Goal: Task Accomplishment & Management: Use online tool/utility

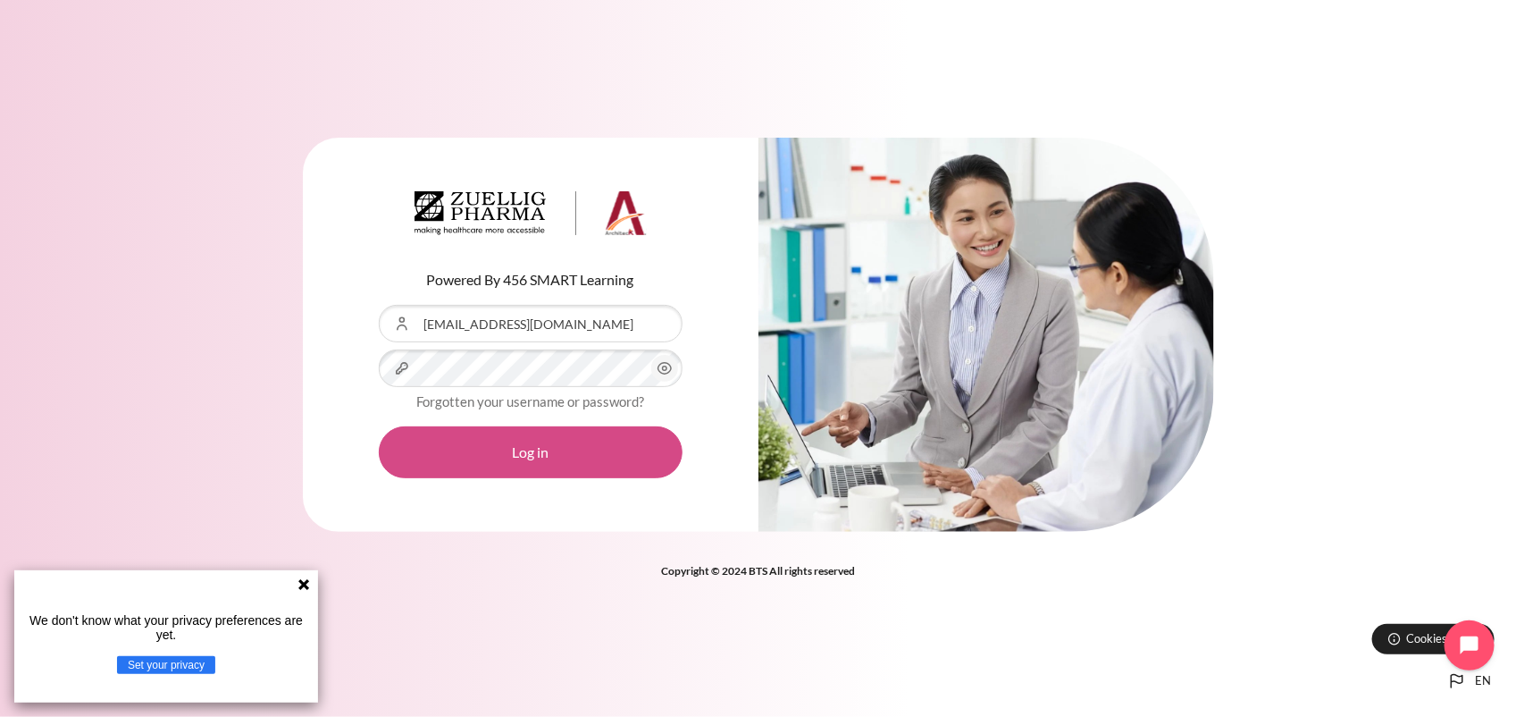
click at [534, 452] on button "Log in" at bounding box center [531, 452] width 304 height 52
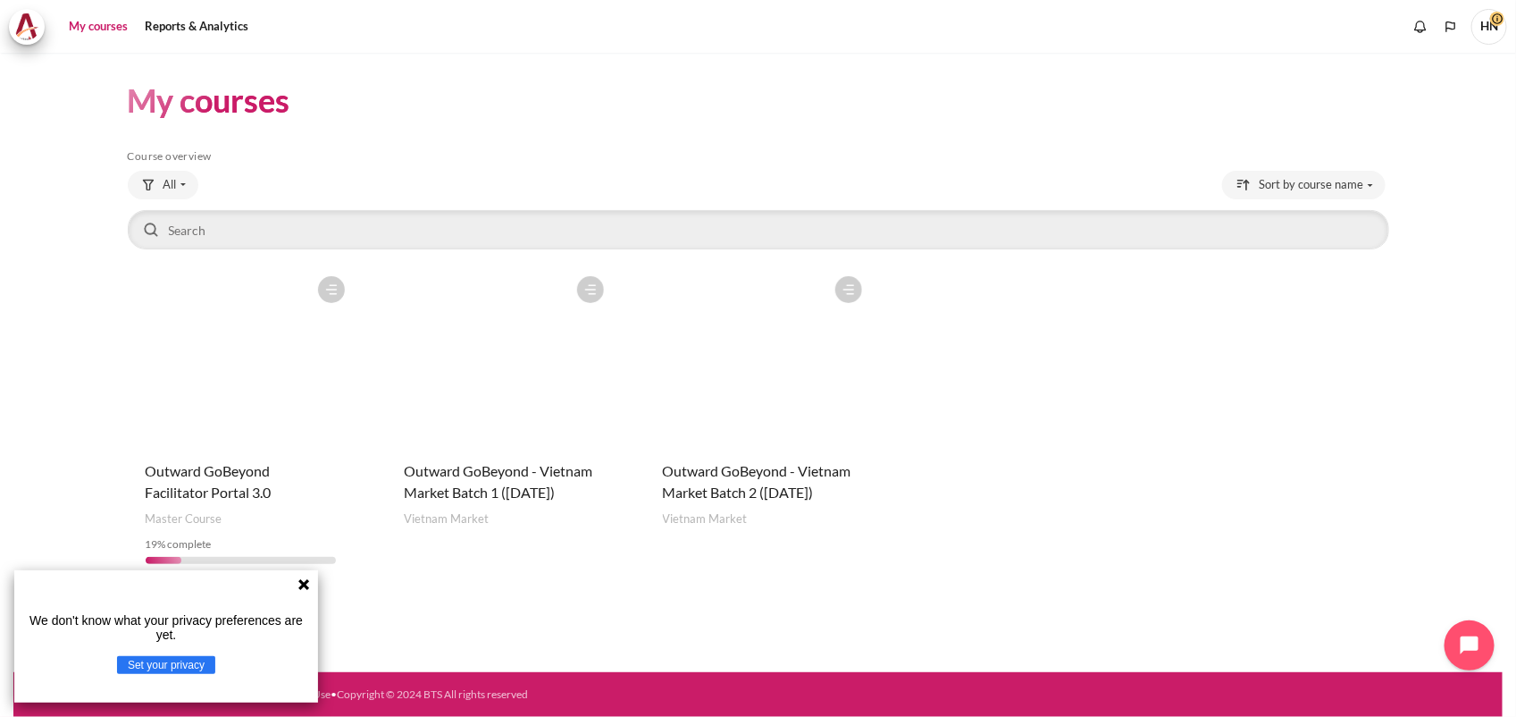
click at [302, 582] on icon at bounding box center [303, 584] width 11 height 11
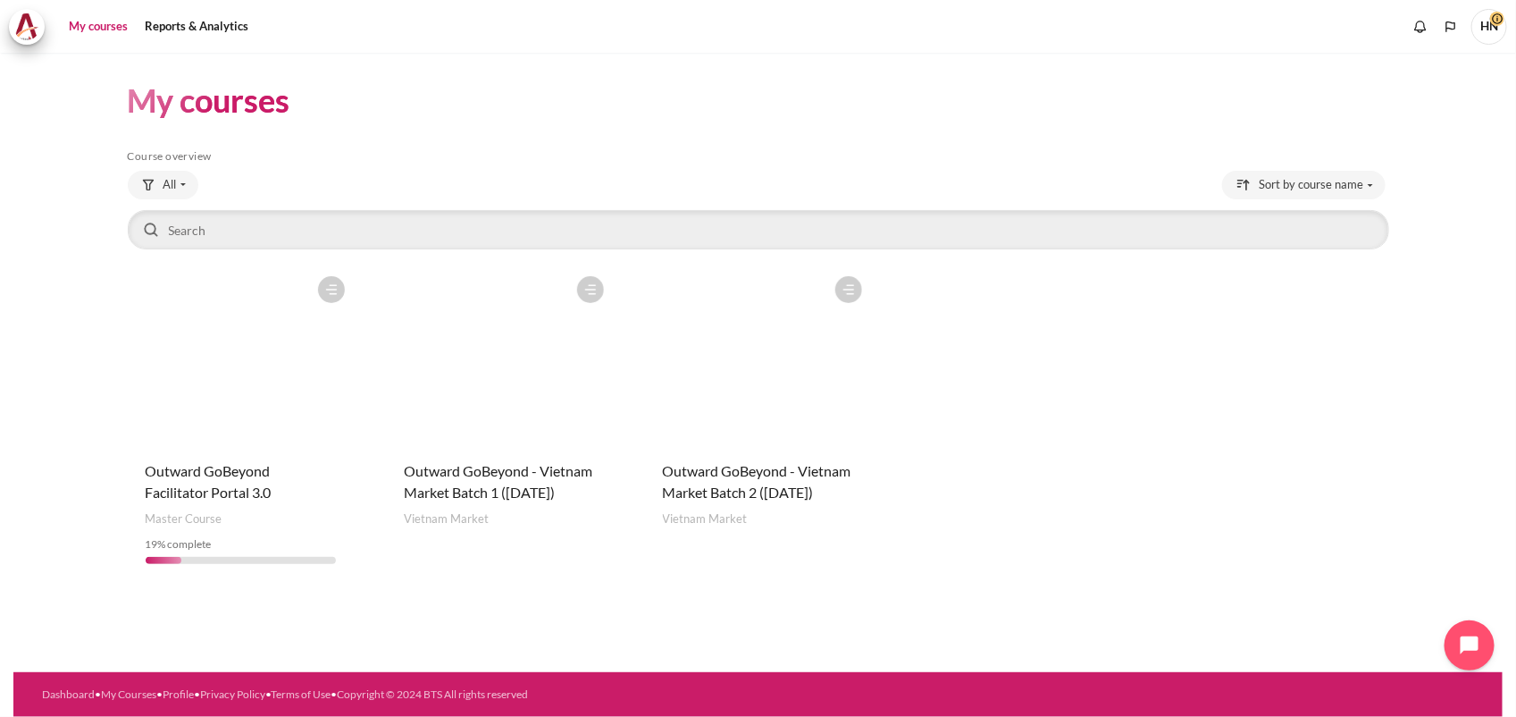
click at [784, 430] on figure "Content" at bounding box center [758, 356] width 227 height 179
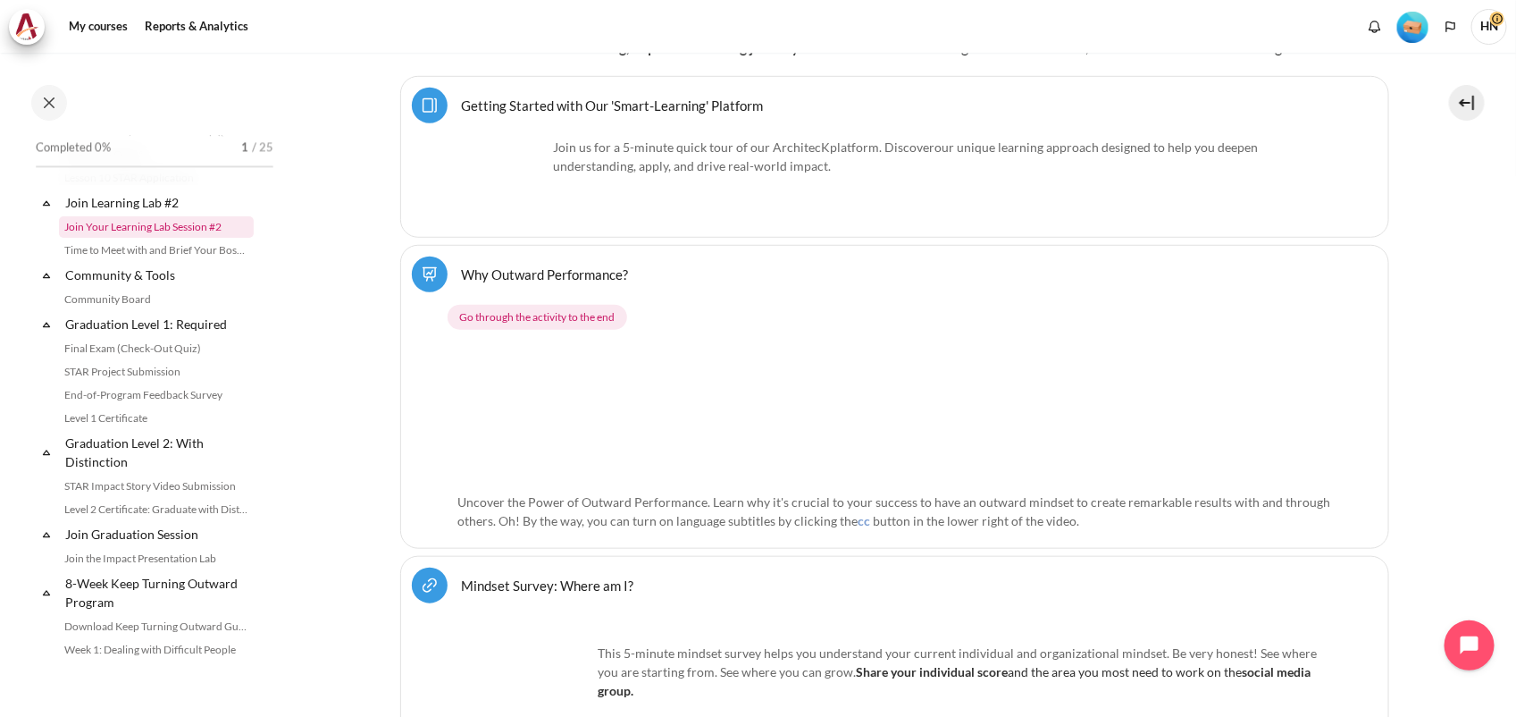
scroll to position [1787, 0]
click at [156, 494] on link "STAR Impact Story Video Submission" at bounding box center [156, 483] width 195 height 21
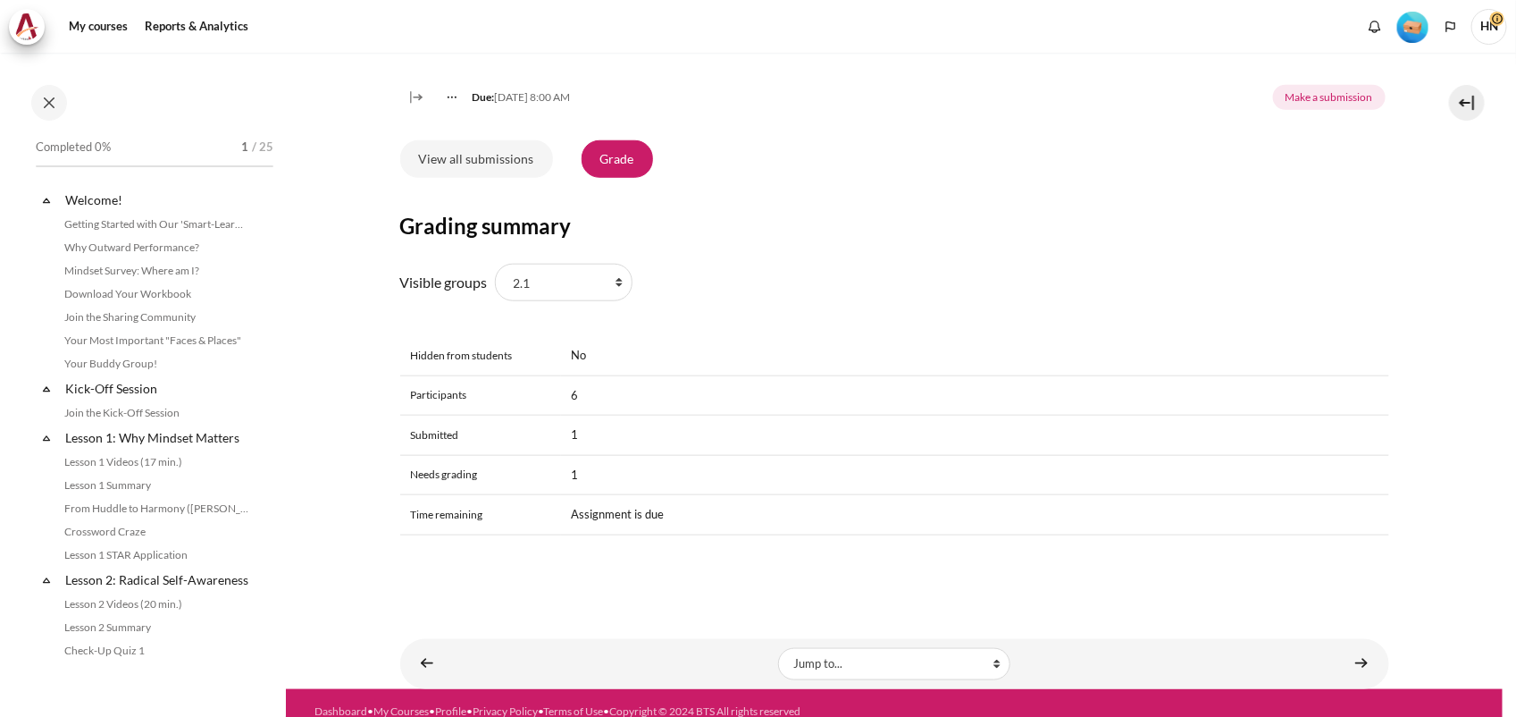
scroll to position [1903, 0]
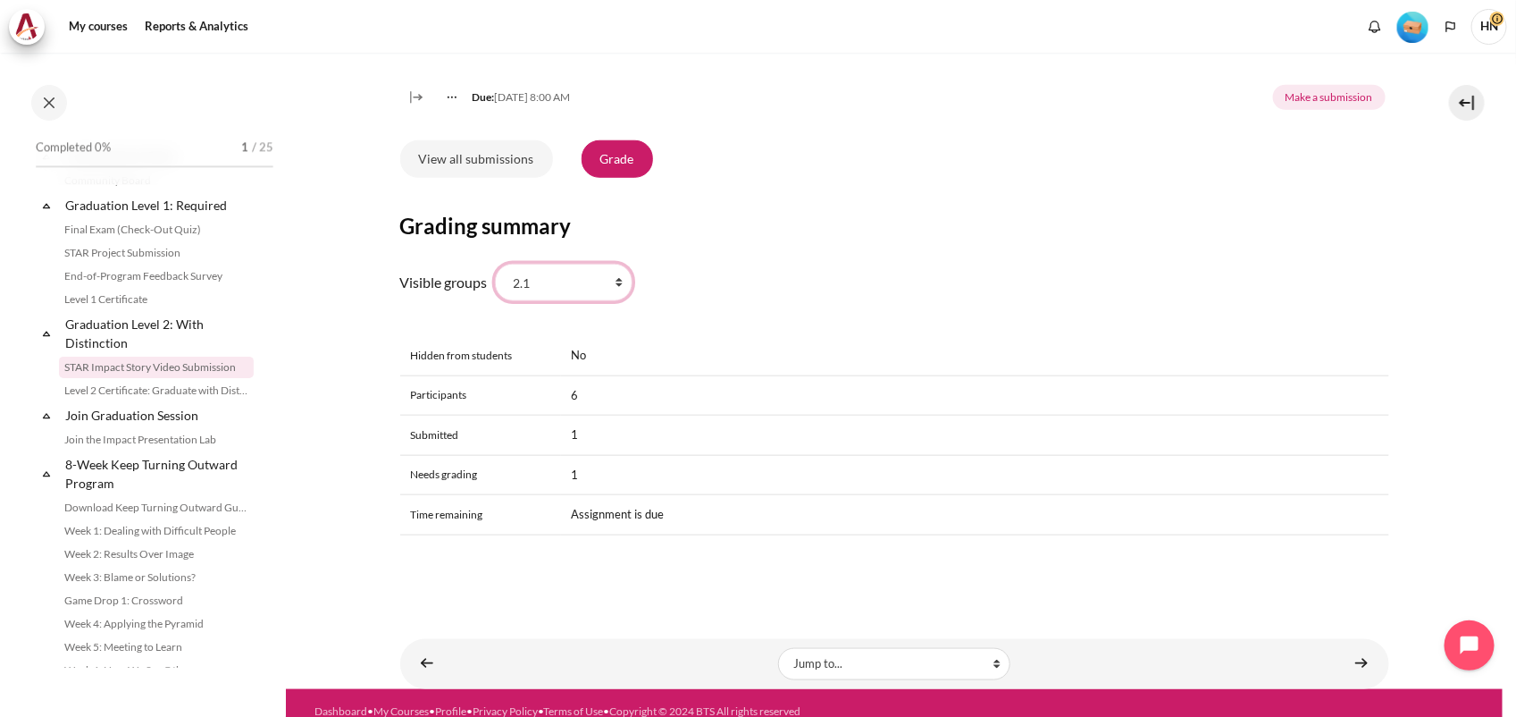
click at [613, 300] on select "All participants 2.1 2.2 2.3 2.4 2.5 2.6 2.7 2.8" at bounding box center [564, 283] width 138 height 38
select select "0"
click at [495, 285] on select "All participants 2.1 2.2 2.3 2.4 2.5 2.6 2.7 2.8" at bounding box center [564, 283] width 138 height 38
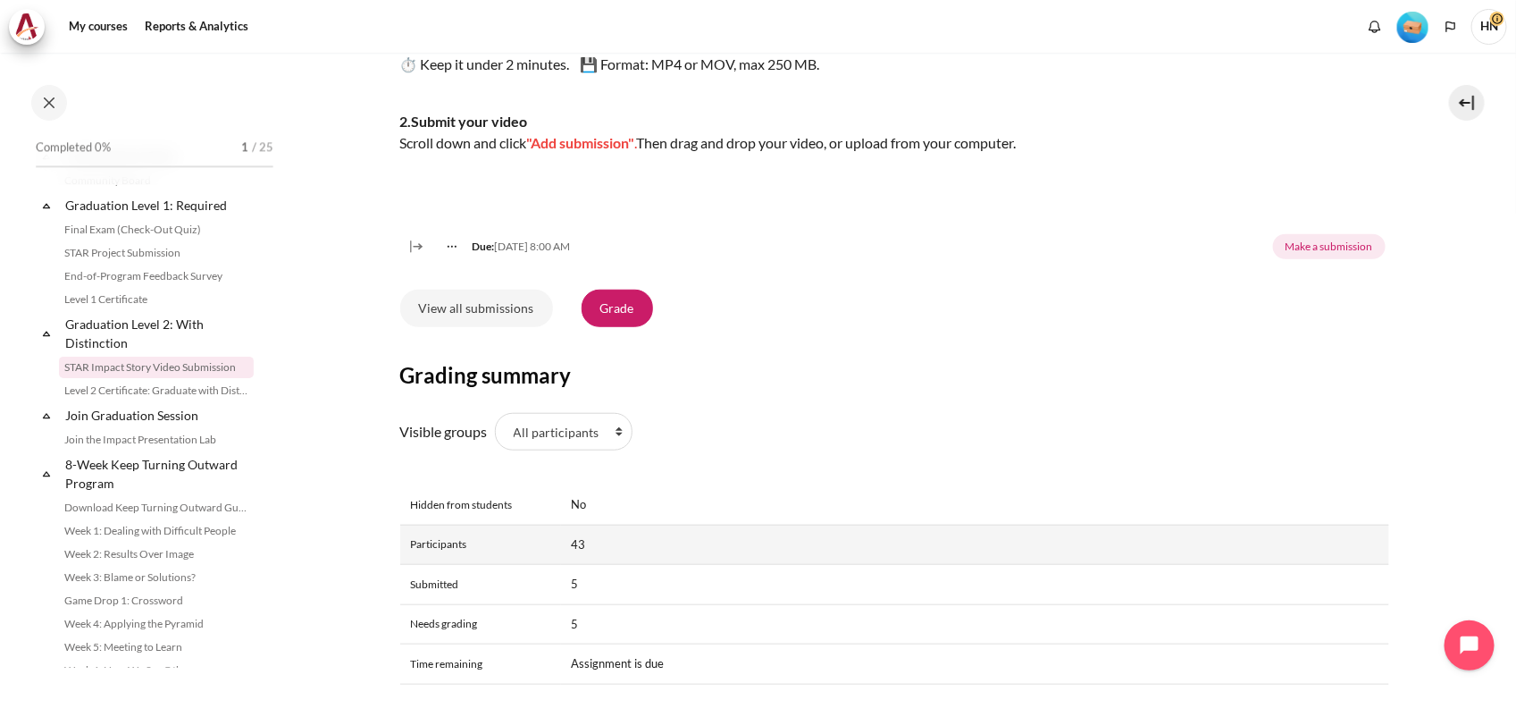
scroll to position [485, 0]
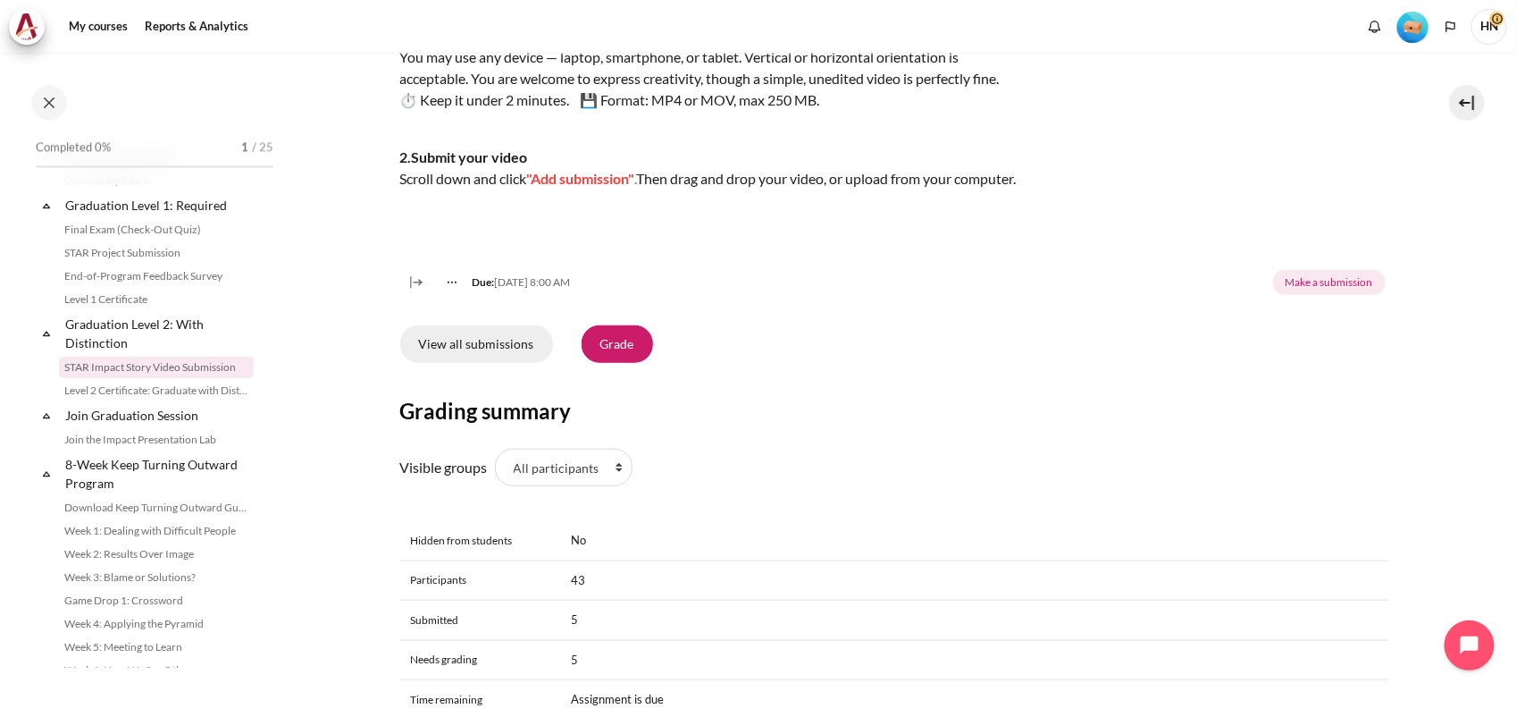
click at [496, 359] on link "View all submissions" at bounding box center [476, 344] width 153 height 38
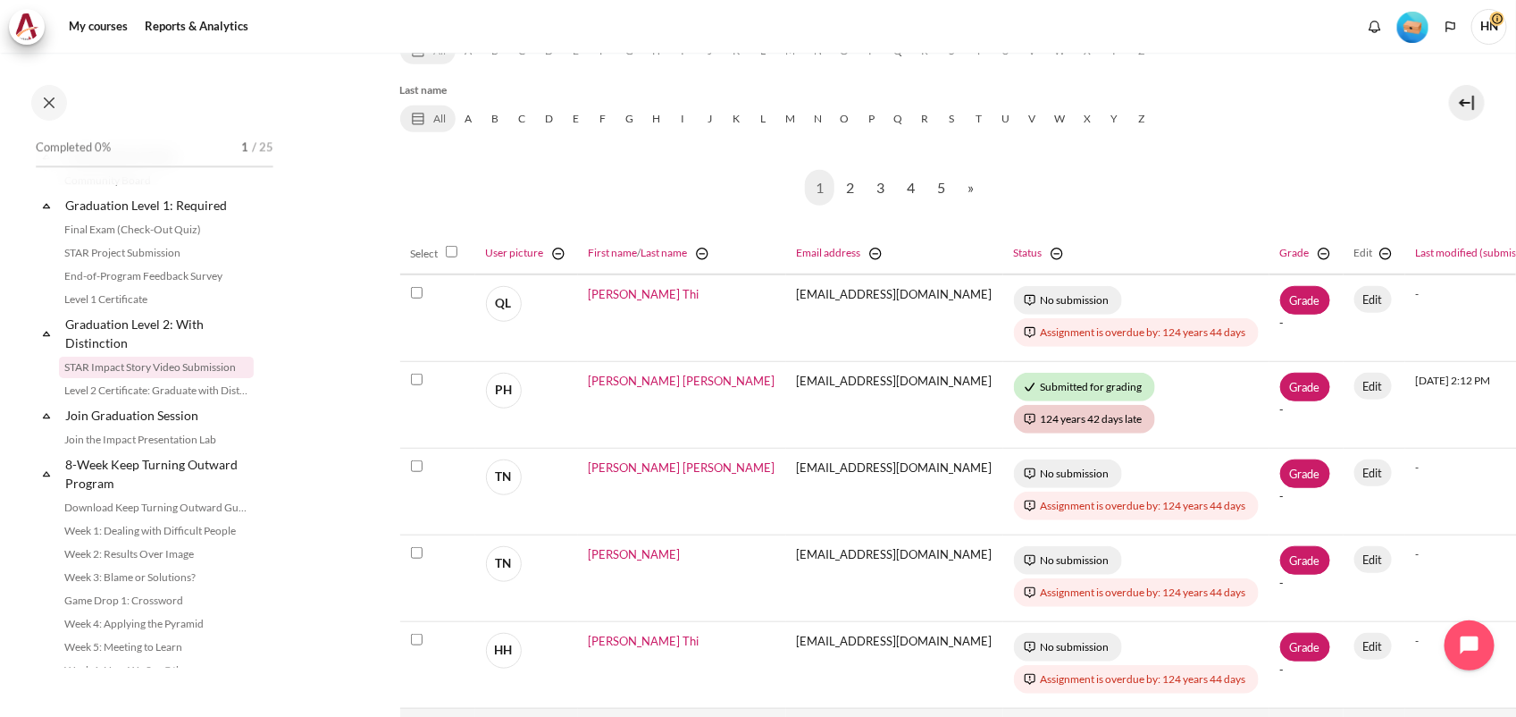
scroll to position [447, 0]
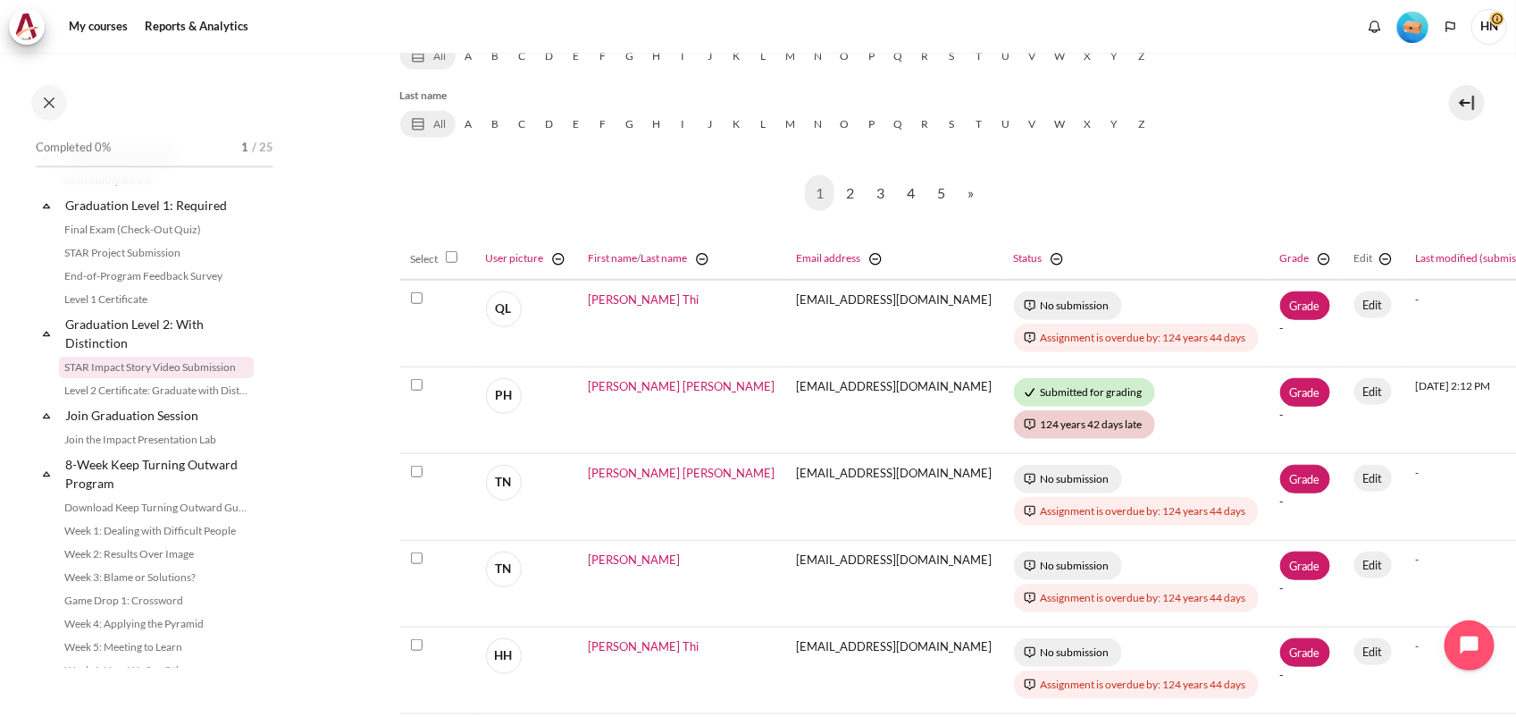
click at [1362, 153] on div "First name All A B C D E F G H I J K L M N O P Q R S T U V W X Y Z" at bounding box center [894, 629] width 989 height 1249
